Goal: Task Accomplishment & Management: Use online tool/utility

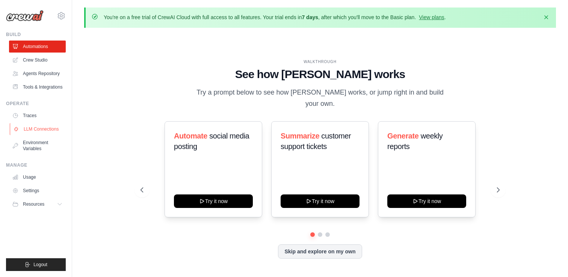
click at [39, 127] on link "LLM Connections" at bounding box center [38, 129] width 57 height 12
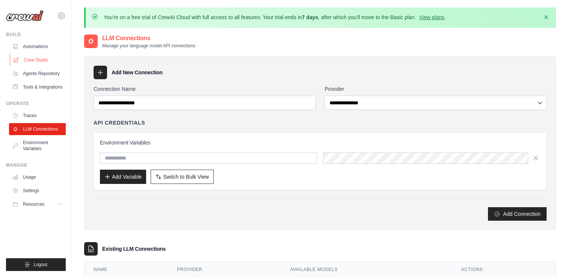
click at [42, 61] on link "Crew Studio" at bounding box center [38, 60] width 57 height 12
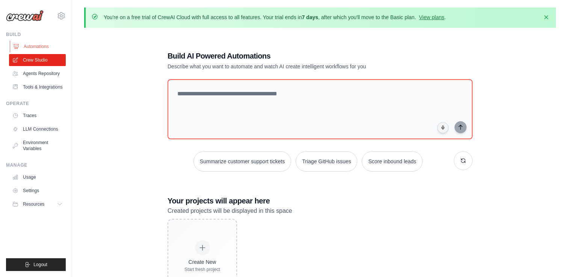
click at [47, 48] on link "Automations" at bounding box center [38, 47] width 57 height 12
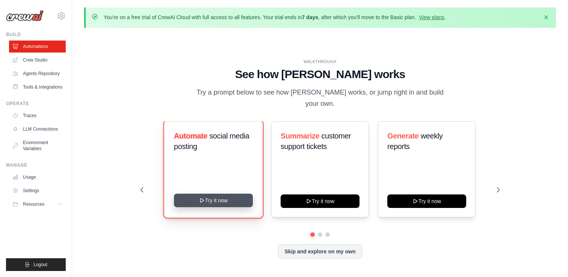
click at [234, 194] on button "Try it now" at bounding box center [213, 201] width 79 height 14
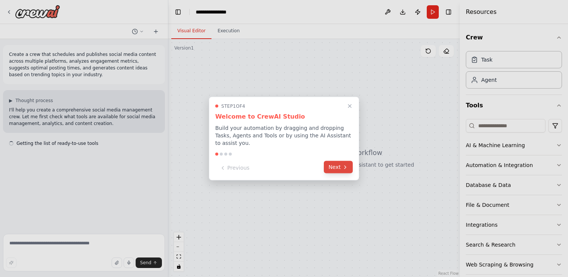
click at [338, 166] on button "Next" at bounding box center [338, 167] width 29 height 12
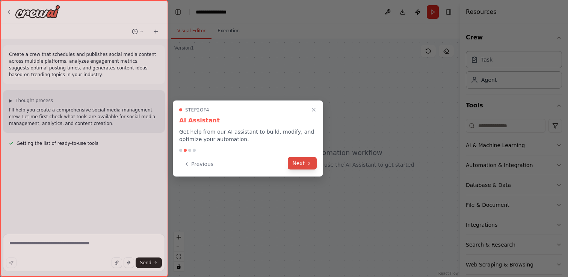
click at [302, 161] on button "Next" at bounding box center [302, 163] width 29 height 12
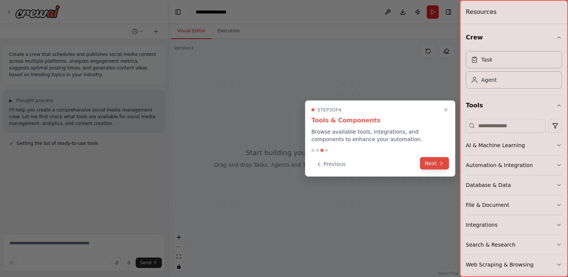
click at [428, 165] on button "Next" at bounding box center [434, 163] width 29 height 12
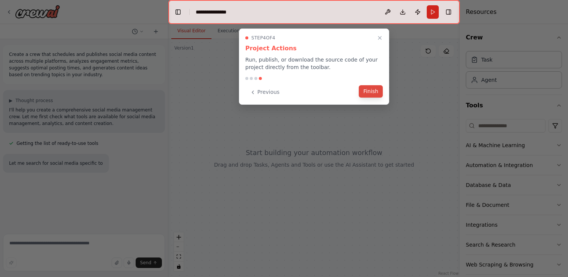
click at [378, 96] on button "Finish" at bounding box center [371, 91] width 24 height 12
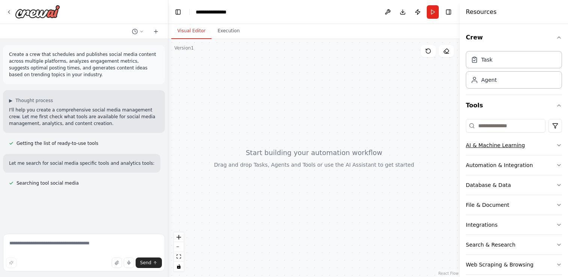
click at [555, 147] on button "AI & Machine Learning" at bounding box center [514, 146] width 96 height 20
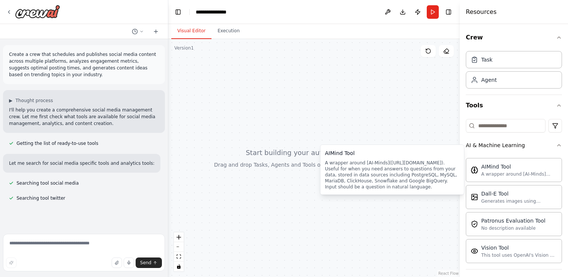
drag, startPoint x: 533, startPoint y: 176, endPoint x: 401, endPoint y: 146, distance: 135.4
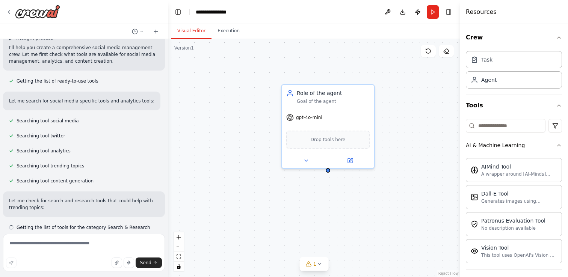
scroll to position [69, 0]
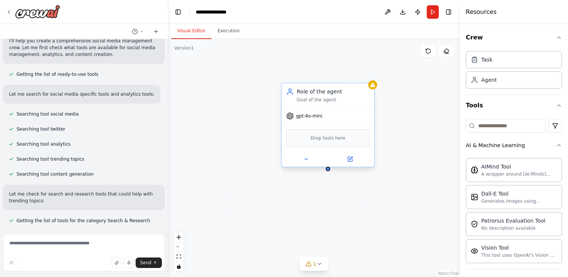
click at [330, 121] on div "gpt-4o-mini" at bounding box center [328, 116] width 92 height 17
click at [306, 114] on span "gpt-4o-mini" at bounding box center [309, 116] width 26 height 6
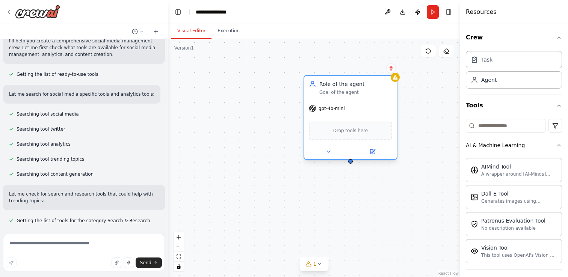
drag, startPoint x: 296, startPoint y: 118, endPoint x: 317, endPoint y: 113, distance: 22.0
click at [317, 113] on div "gpt-4o-mini" at bounding box center [350, 108] width 92 height 17
click at [321, 112] on div "gpt-4o-mini" at bounding box center [327, 109] width 36 height 8
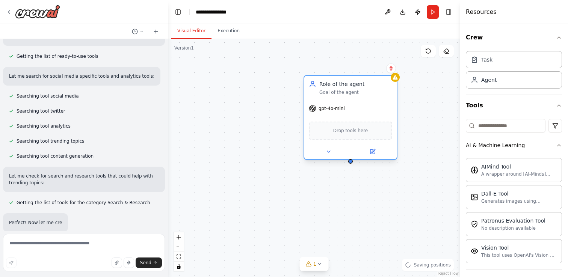
scroll to position [115, 0]
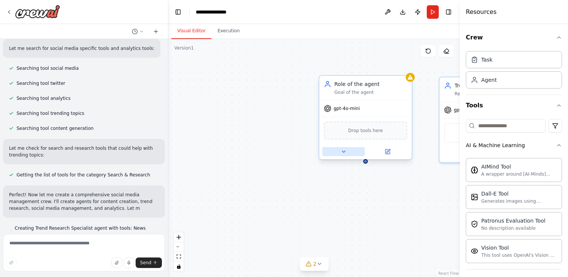
click at [344, 150] on icon at bounding box center [344, 152] width 6 height 6
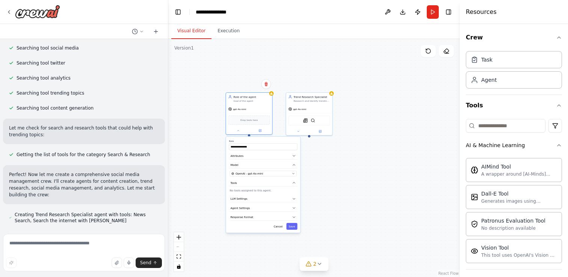
scroll to position [150, 0]
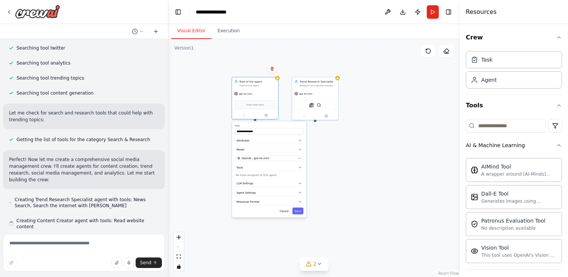
drag, startPoint x: 447, startPoint y: 197, endPoint x: 336, endPoint y: 144, distance: 122.8
click at [336, 144] on div "**********" at bounding box center [313, 158] width 291 height 238
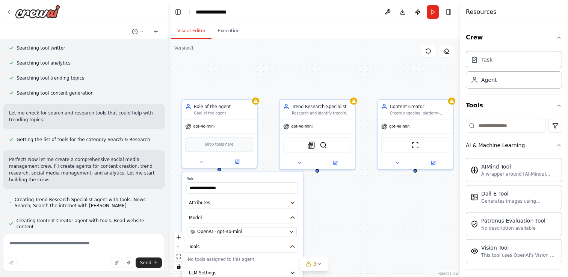
drag, startPoint x: 355, startPoint y: 148, endPoint x: 354, endPoint y: 196, distance: 48.5
click at [354, 196] on div "**********" at bounding box center [313, 158] width 291 height 238
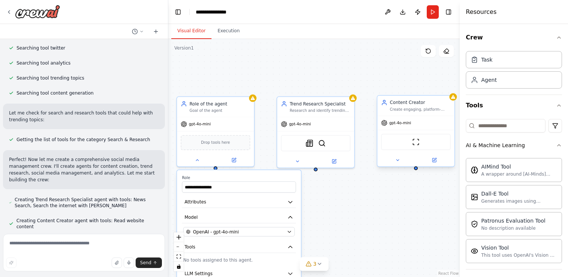
scroll to position [171, 0]
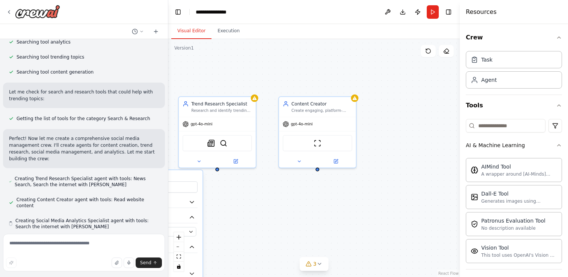
drag, startPoint x: 401, startPoint y: 189, endPoint x: 290, endPoint y: 188, distance: 110.8
click at [289, 188] on div "**********" at bounding box center [313, 158] width 291 height 238
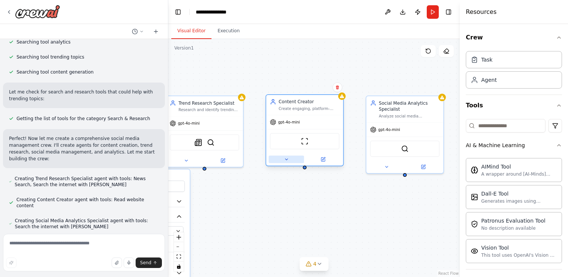
click at [289, 162] on button at bounding box center [285, 160] width 35 height 8
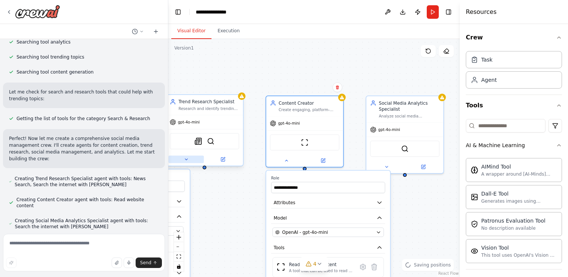
scroll to position [192, 0]
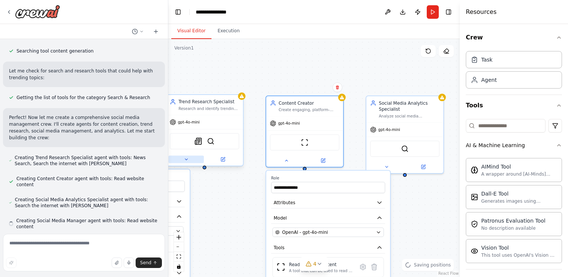
click at [185, 158] on icon at bounding box center [186, 159] width 5 height 5
click at [185, 159] on icon at bounding box center [186, 159] width 3 height 1
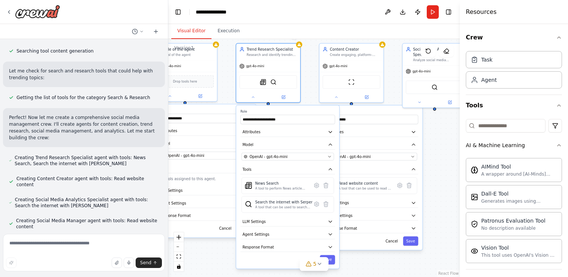
drag, startPoint x: 274, startPoint y: 89, endPoint x: 335, endPoint y: 17, distance: 94.0
click at [335, 17] on main "**********" at bounding box center [313, 138] width 291 height 277
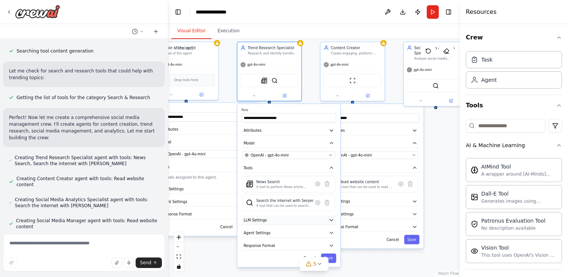
scroll to position [232, 0]
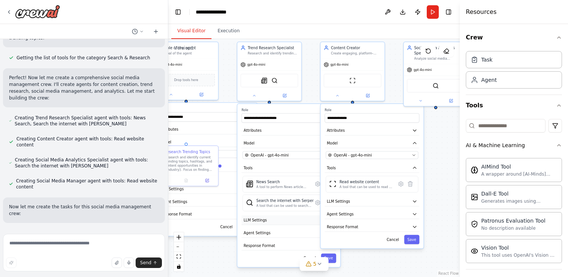
click at [285, 221] on button "LLM Settings" at bounding box center [288, 221] width 95 height 10
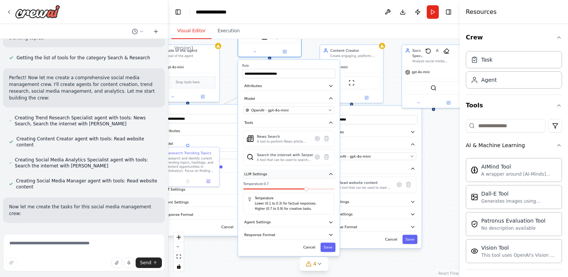
drag, startPoint x: 291, startPoint y: 220, endPoint x: 289, endPoint y: 172, distance: 48.1
click at [289, 172] on button "LLM Settings" at bounding box center [288, 174] width 93 height 9
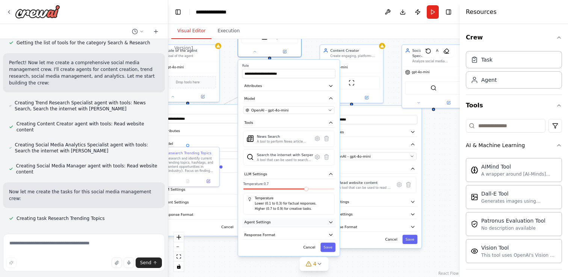
click at [288, 223] on button "Agent Settings" at bounding box center [288, 222] width 93 height 9
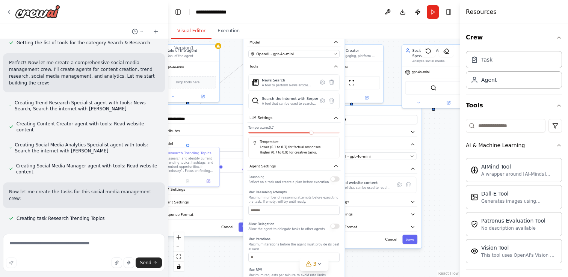
drag, startPoint x: 288, startPoint y: 223, endPoint x: 292, endPoint y: 123, distance: 100.3
click at [292, 123] on div "**********" at bounding box center [293, 173] width 101 height 341
click at [333, 181] on button "button" at bounding box center [334, 178] width 9 height 5
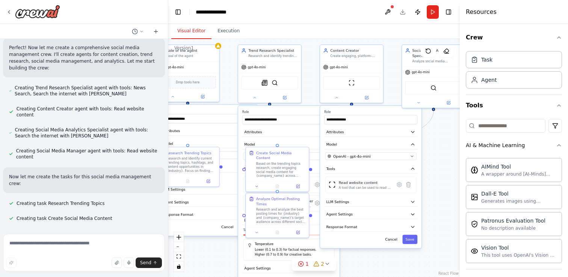
click at [433, 157] on div ".deletable-edge-delete-btn { width: 20px; height: 20px; border: 0px solid #ffff…" at bounding box center [313, 158] width 291 height 238
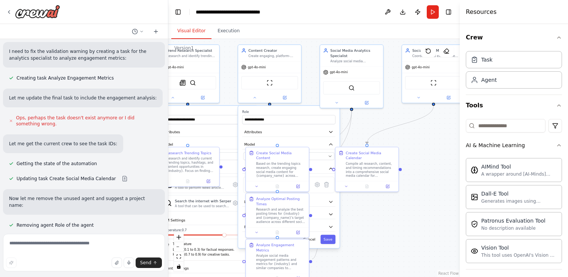
scroll to position [534, 0]
